Goal: Check status: Check status

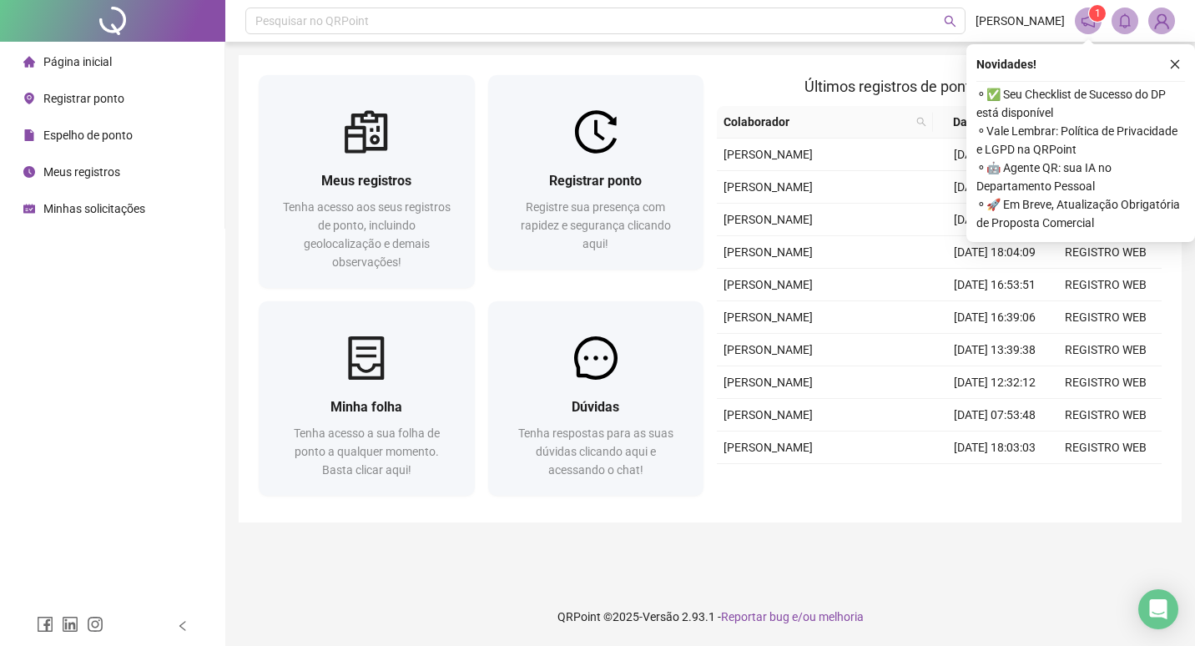
click at [1095, 104] on span "⚬ ✅ Seu Checklist de Sucesso do DP está disponível" at bounding box center [1080, 103] width 209 height 37
click at [1177, 63] on icon "close" at bounding box center [1175, 64] width 12 height 12
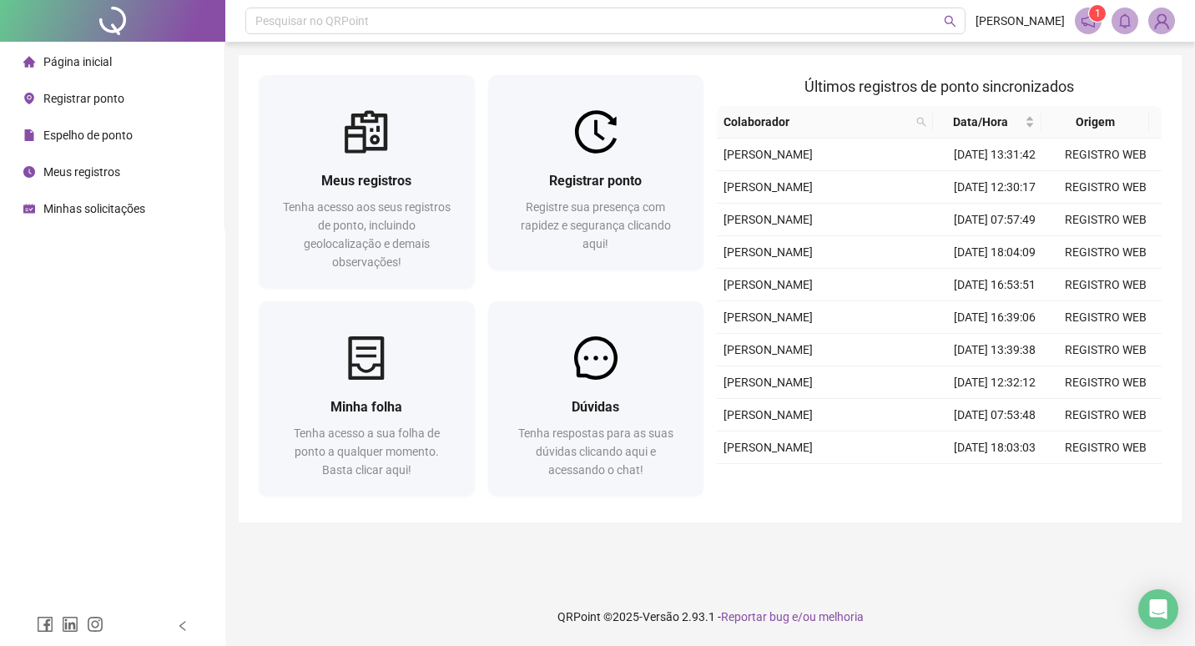
click at [1088, 19] on icon "notification" at bounding box center [1087, 20] width 15 height 15
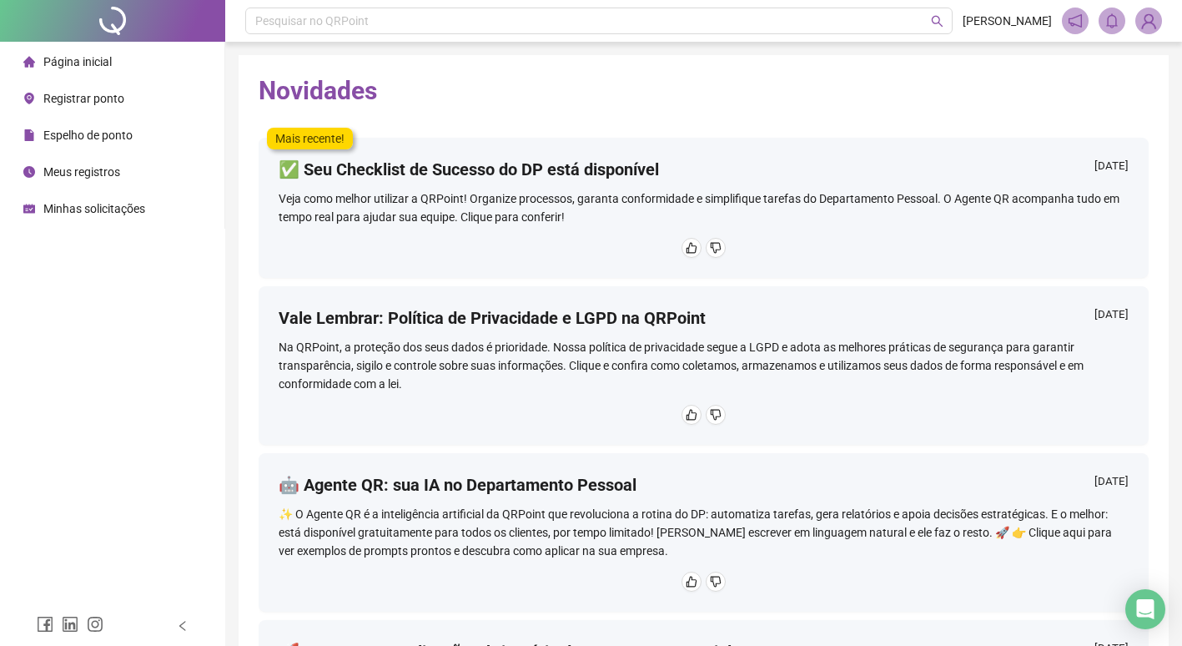
click at [627, 189] on div "Veja como melhor utilizar a QRPoint! Organize processos, garanta conformidade e…" at bounding box center [704, 207] width 850 height 37
click at [81, 61] on span "Página inicial" at bounding box center [77, 61] width 68 height 13
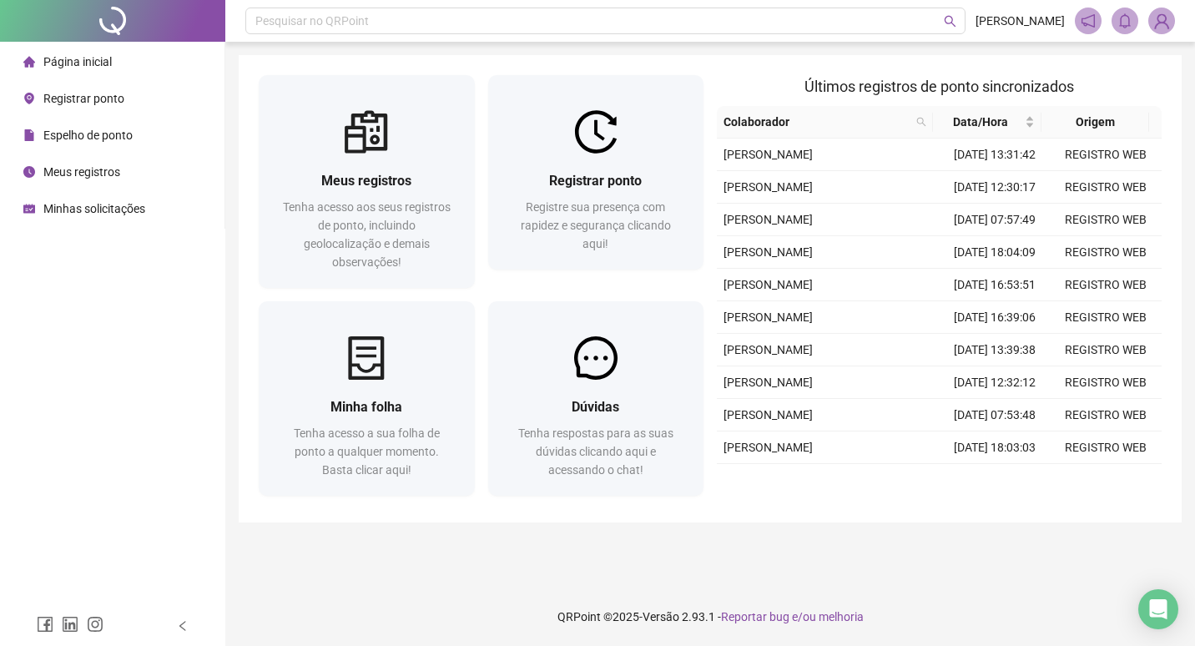
click at [117, 202] on span "Minhas solicitações" at bounding box center [94, 208] width 102 height 13
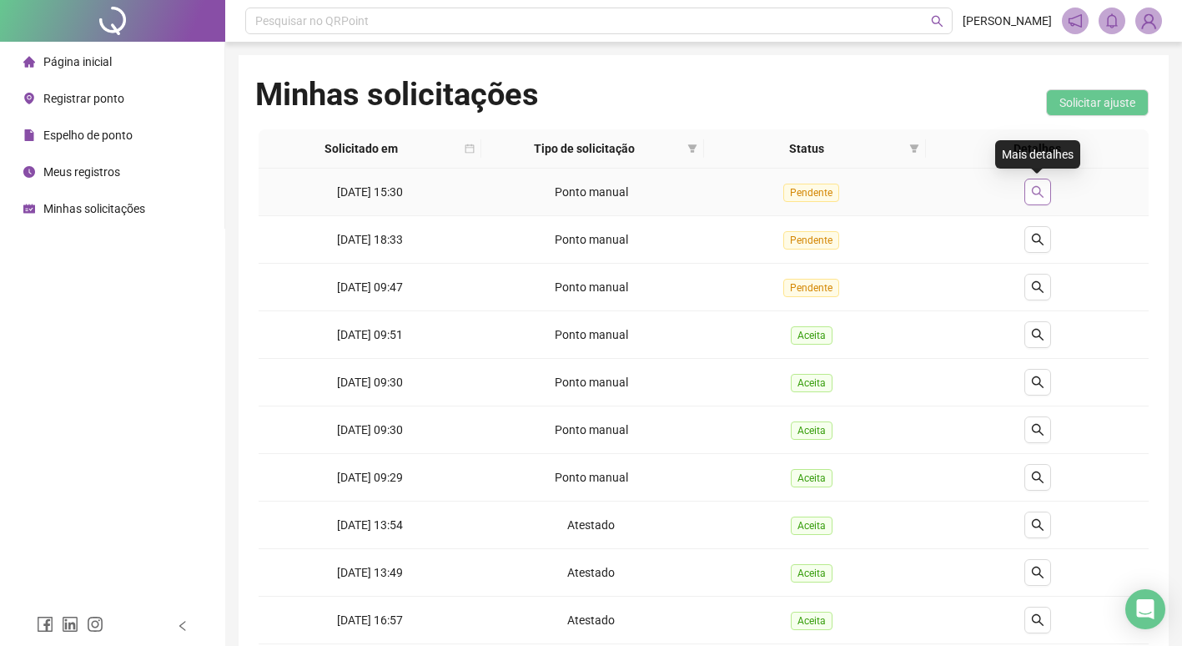
click at [1046, 193] on button "button" at bounding box center [1038, 192] width 27 height 27
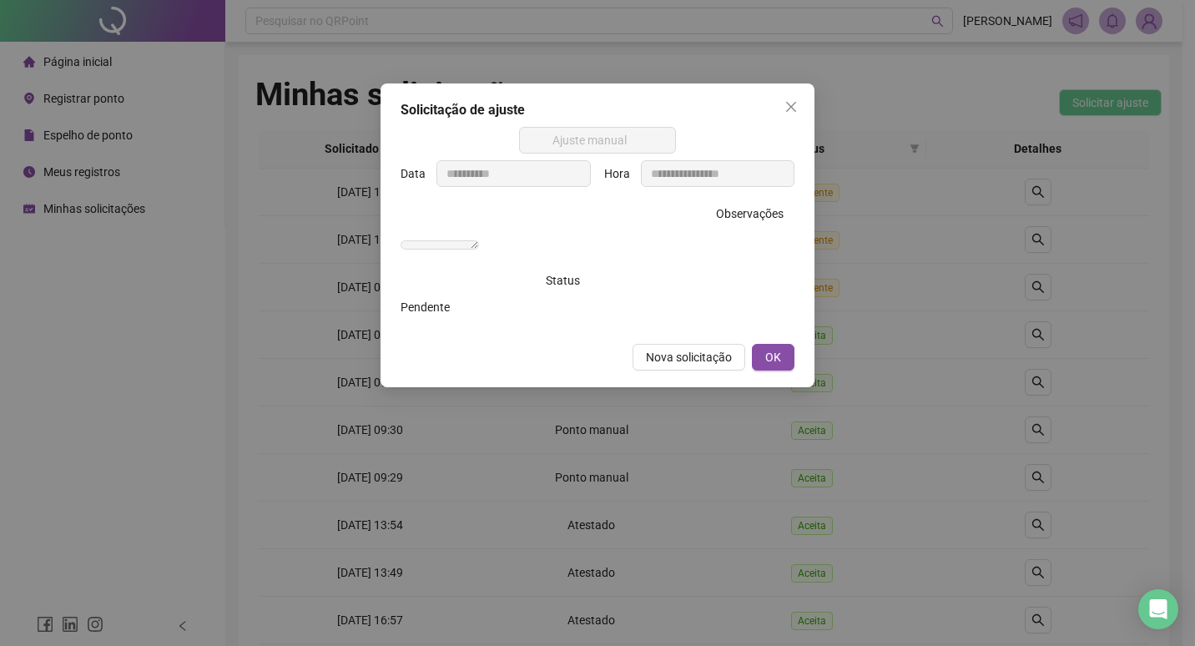
click at [784, 103] on span "Close" at bounding box center [791, 106] width 27 height 13
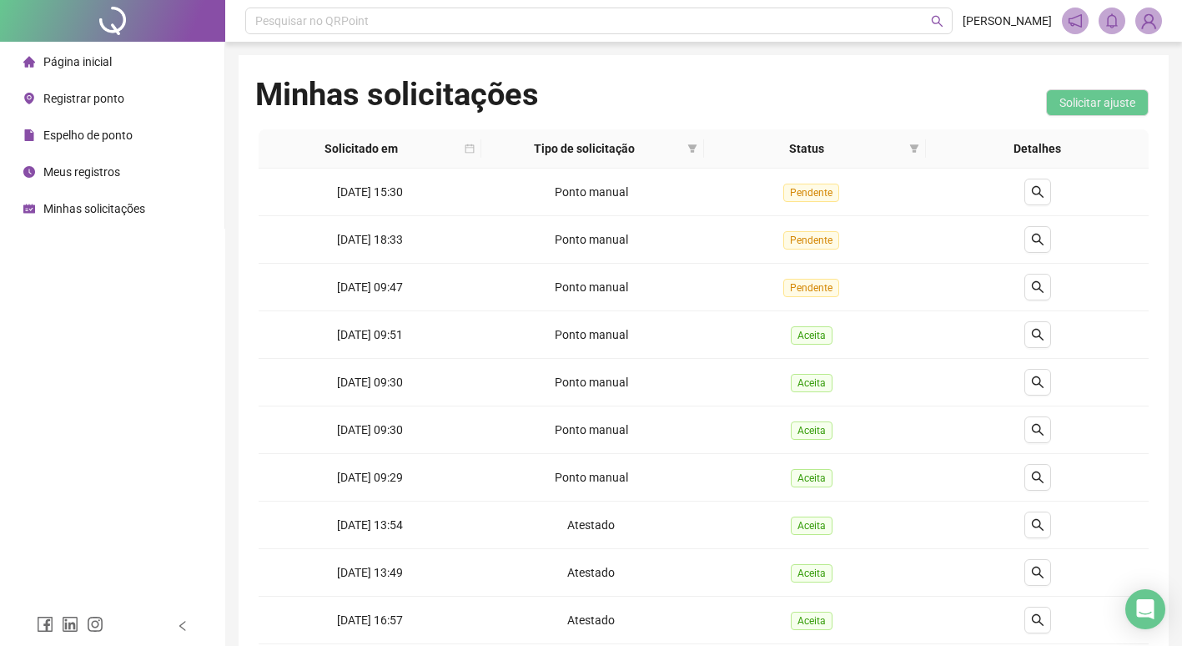
click at [101, 61] on span "Página inicial" at bounding box center [77, 61] width 68 height 13
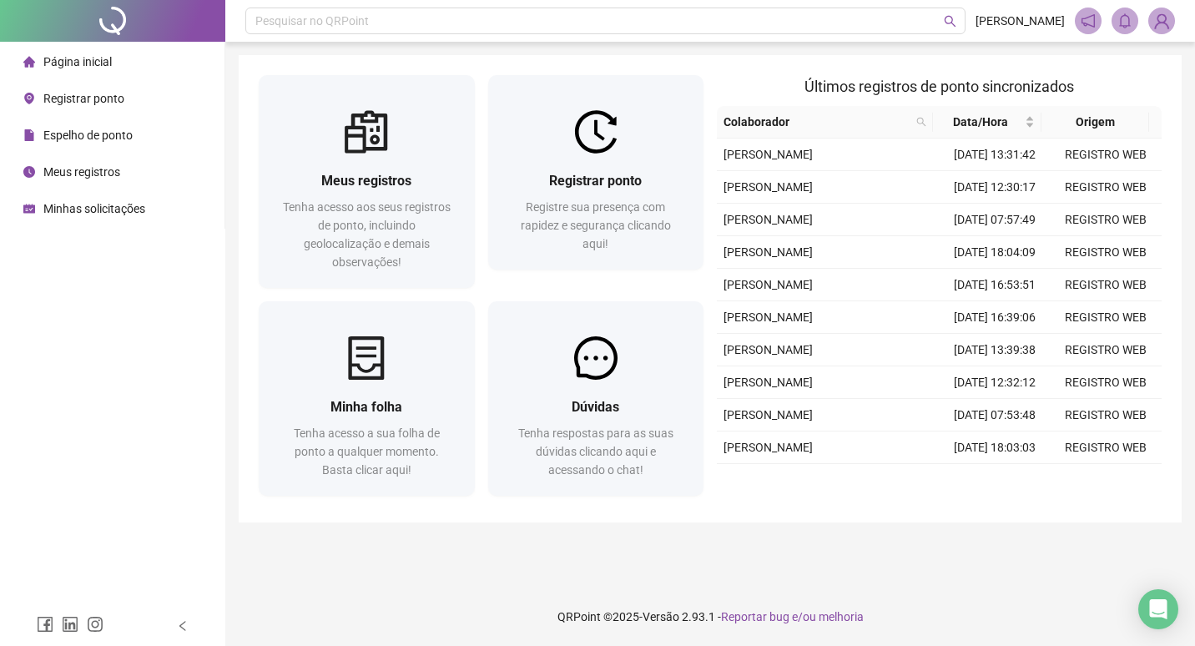
click at [127, 107] on li "Registrar ponto" at bounding box center [112, 98] width 218 height 33
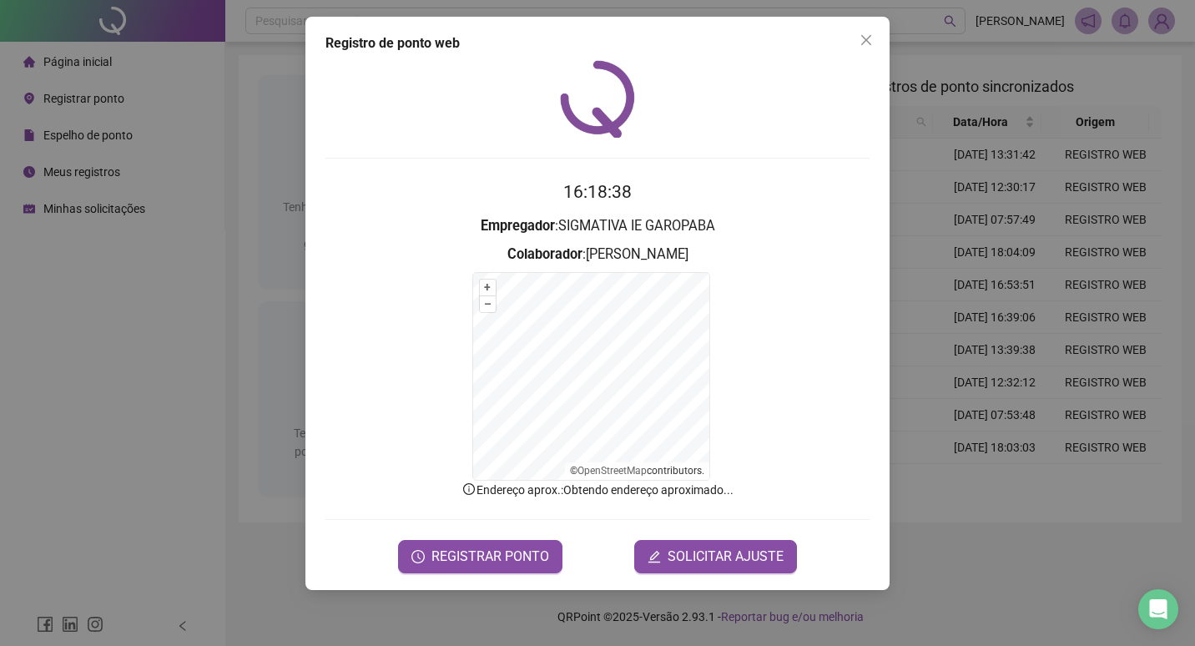
drag, startPoint x: 875, startPoint y: 33, endPoint x: 690, endPoint y: 79, distance: 191.0
click at [874, 35] on button "Close" at bounding box center [866, 40] width 27 height 27
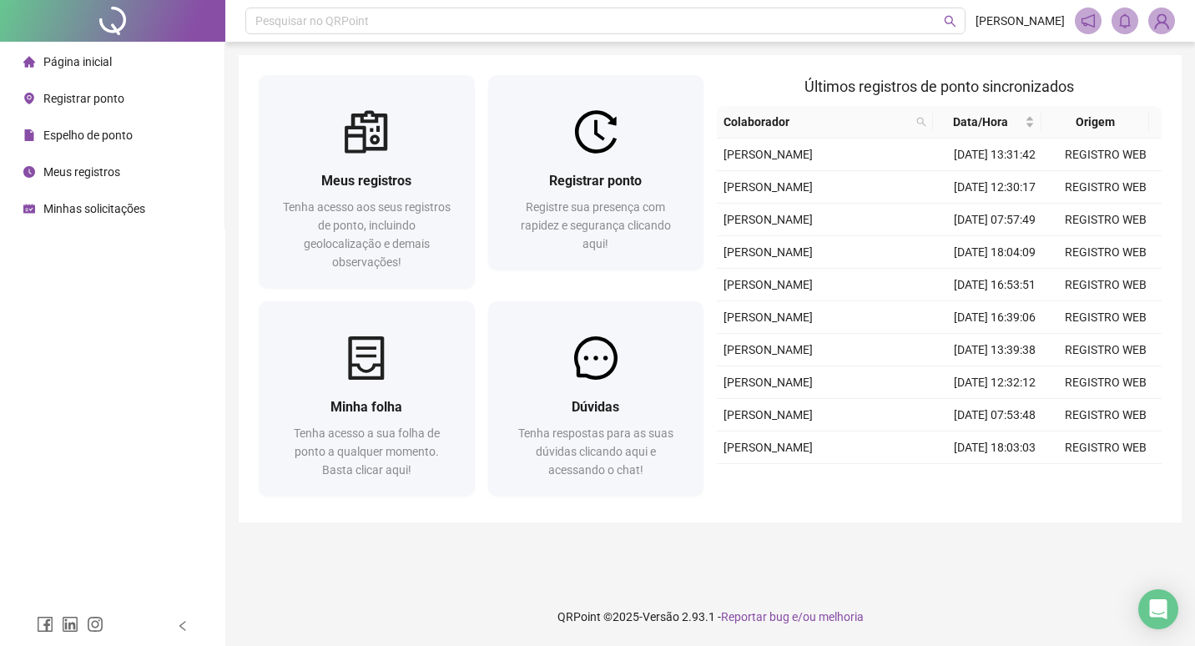
click at [96, 131] on span "Espelho de ponto" at bounding box center [87, 134] width 89 height 13
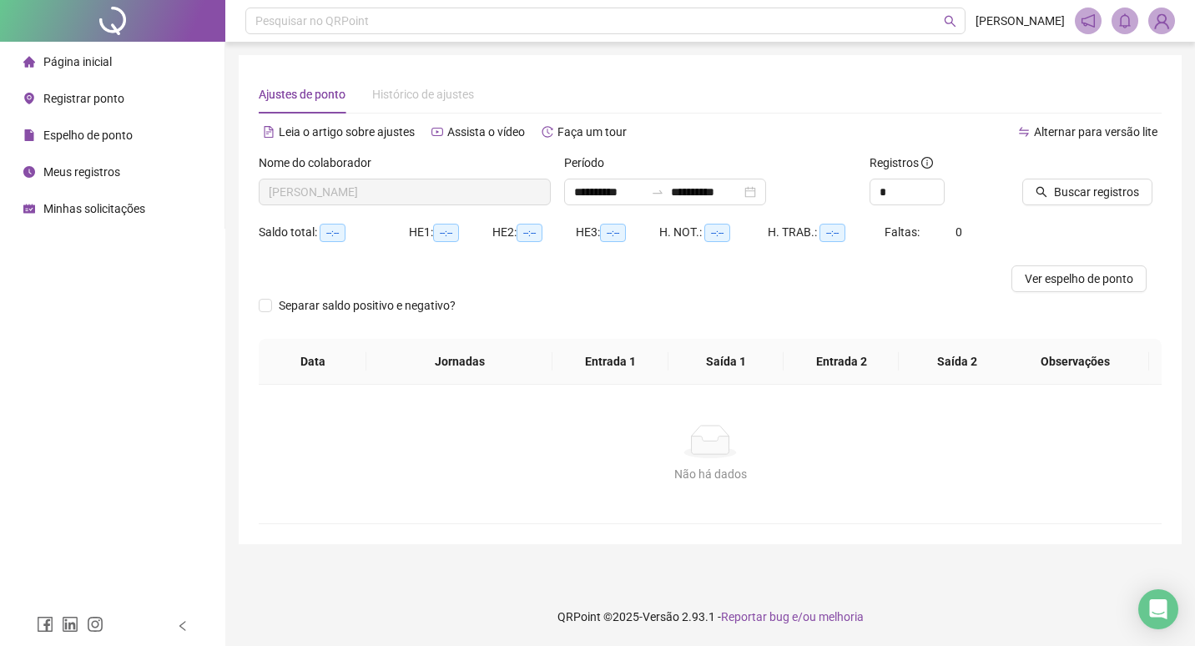
type input "**********"
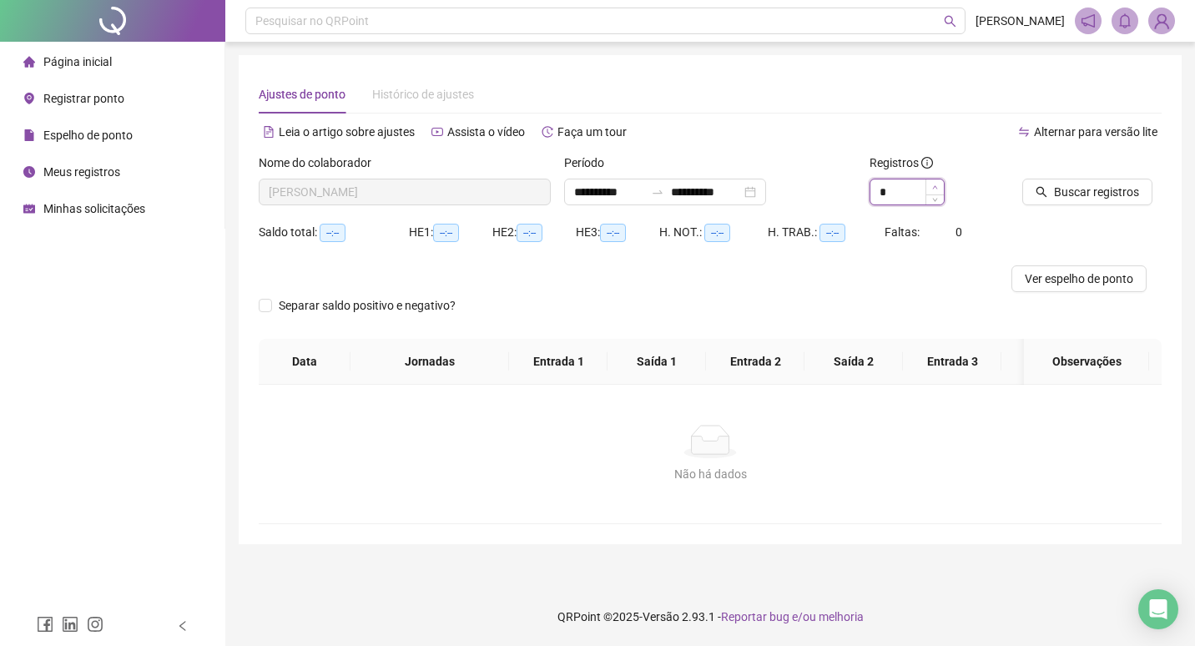
click at [938, 188] on span "Increase Value" at bounding box center [934, 186] width 18 height 15
type input "*"
click at [936, 188] on span "Increase Value" at bounding box center [934, 186] width 18 height 15
click at [766, 200] on div "**********" at bounding box center [665, 192] width 202 height 27
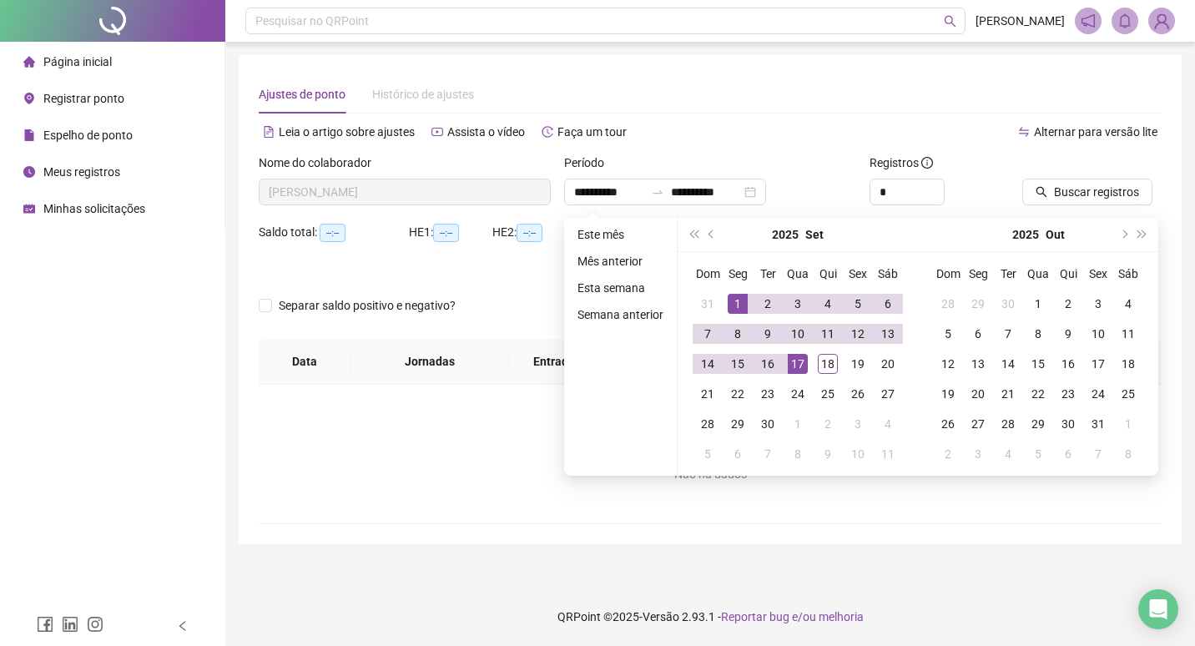
drag, startPoint x: 843, startPoint y: 149, endPoint x: 956, endPoint y: 164, distance: 114.3
click at [843, 148] on div "Alternar para versão lite" at bounding box center [935, 140] width 451 height 27
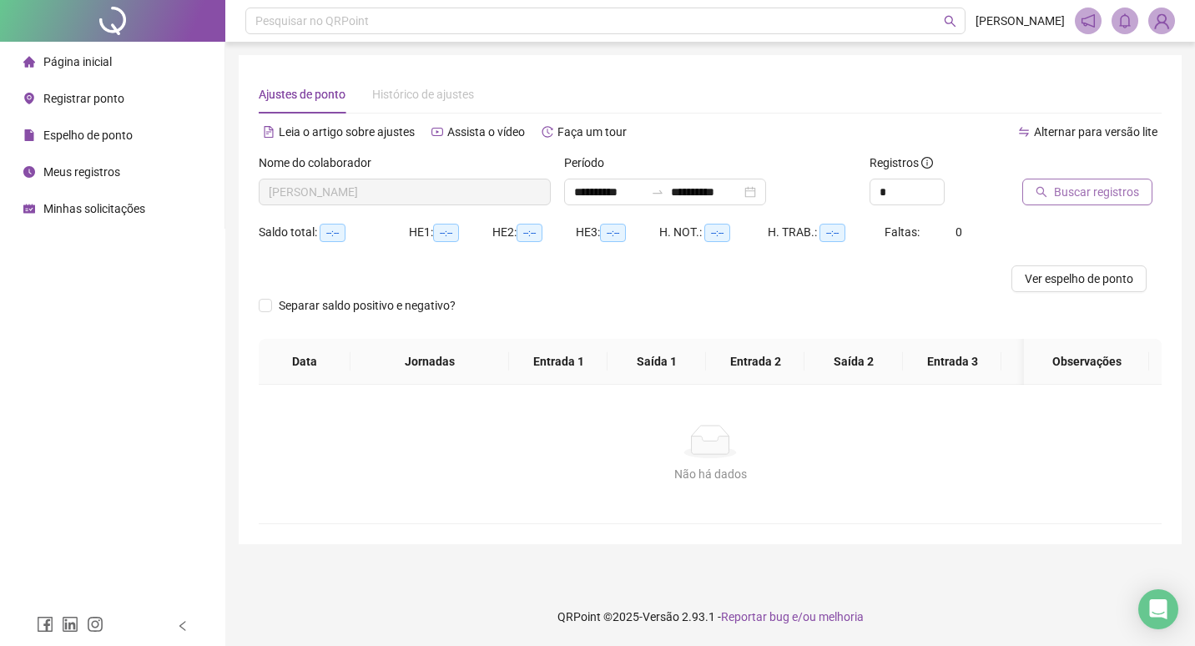
click at [1055, 190] on span "Buscar registros" at bounding box center [1096, 192] width 85 height 18
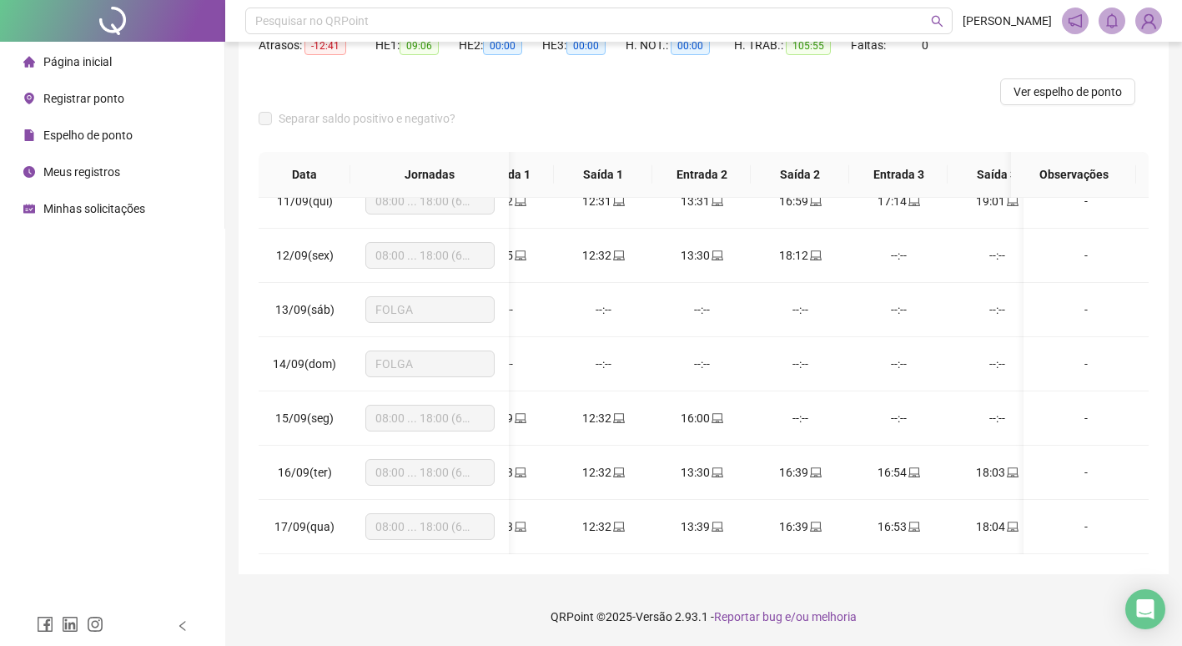
scroll to position [0, 69]
